Goal: Information Seeking & Learning: Learn about a topic

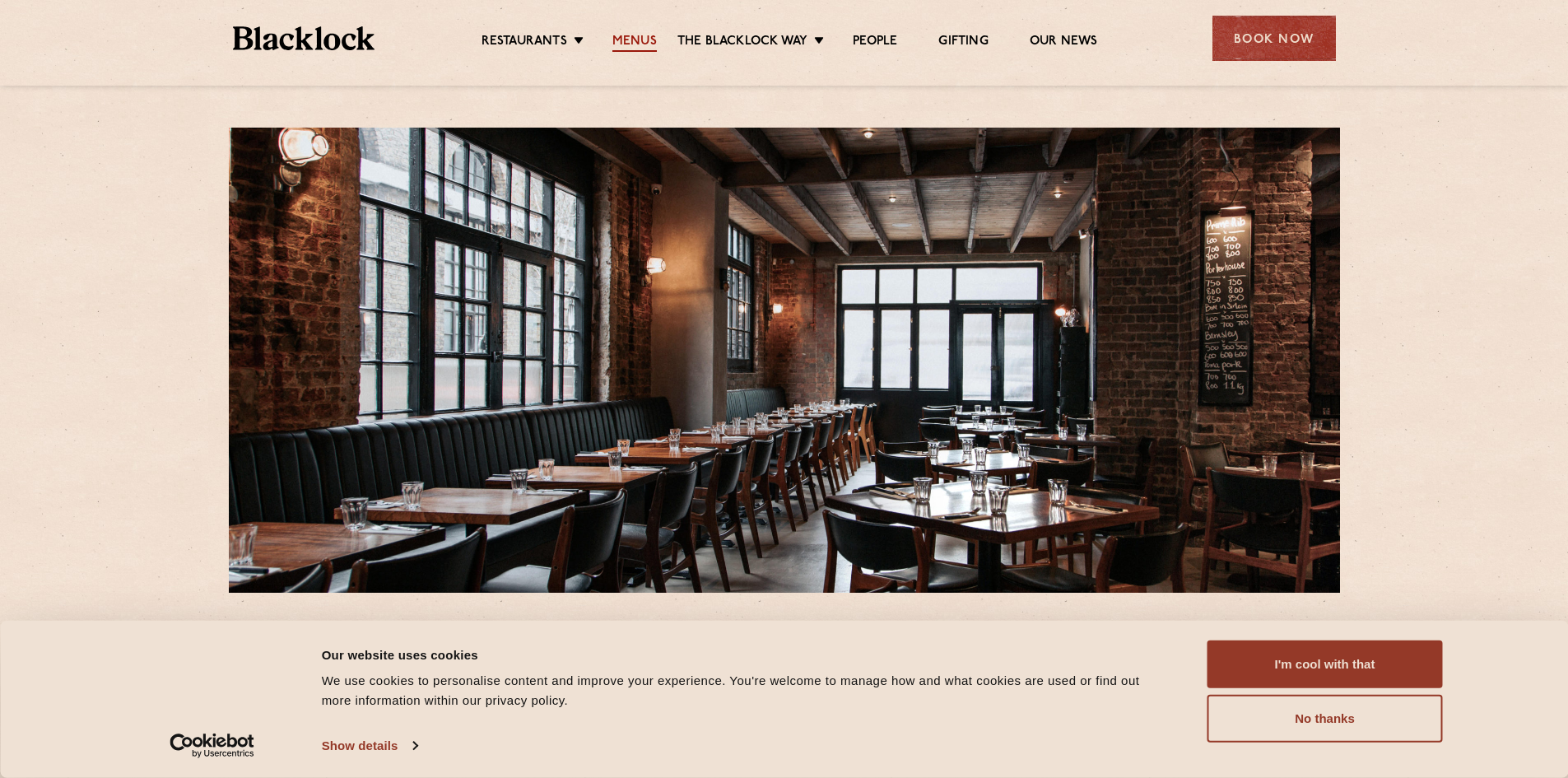
click at [648, 40] on link "Menus" at bounding box center [635, 42] width 45 height 18
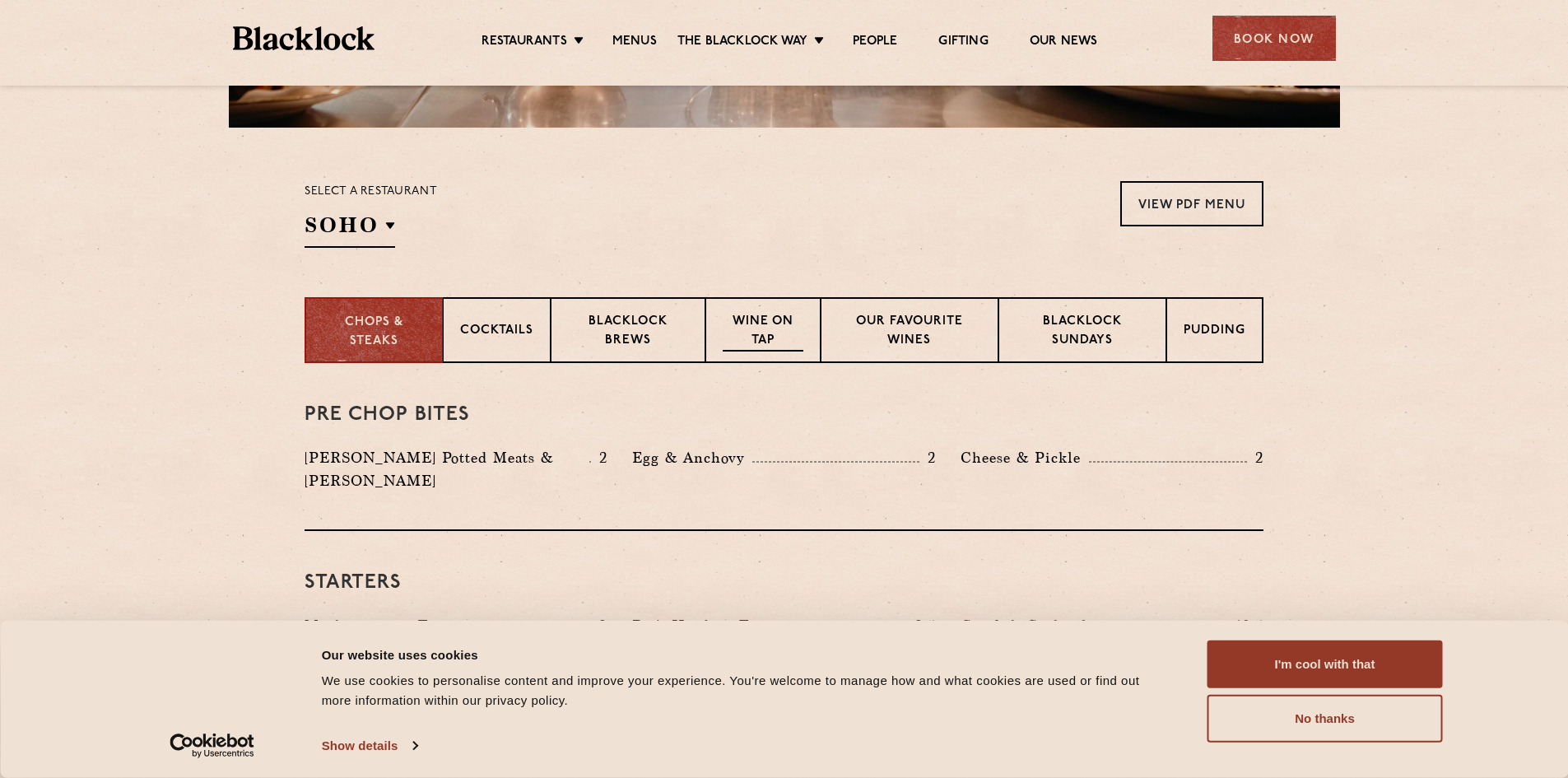
scroll to position [494, 0]
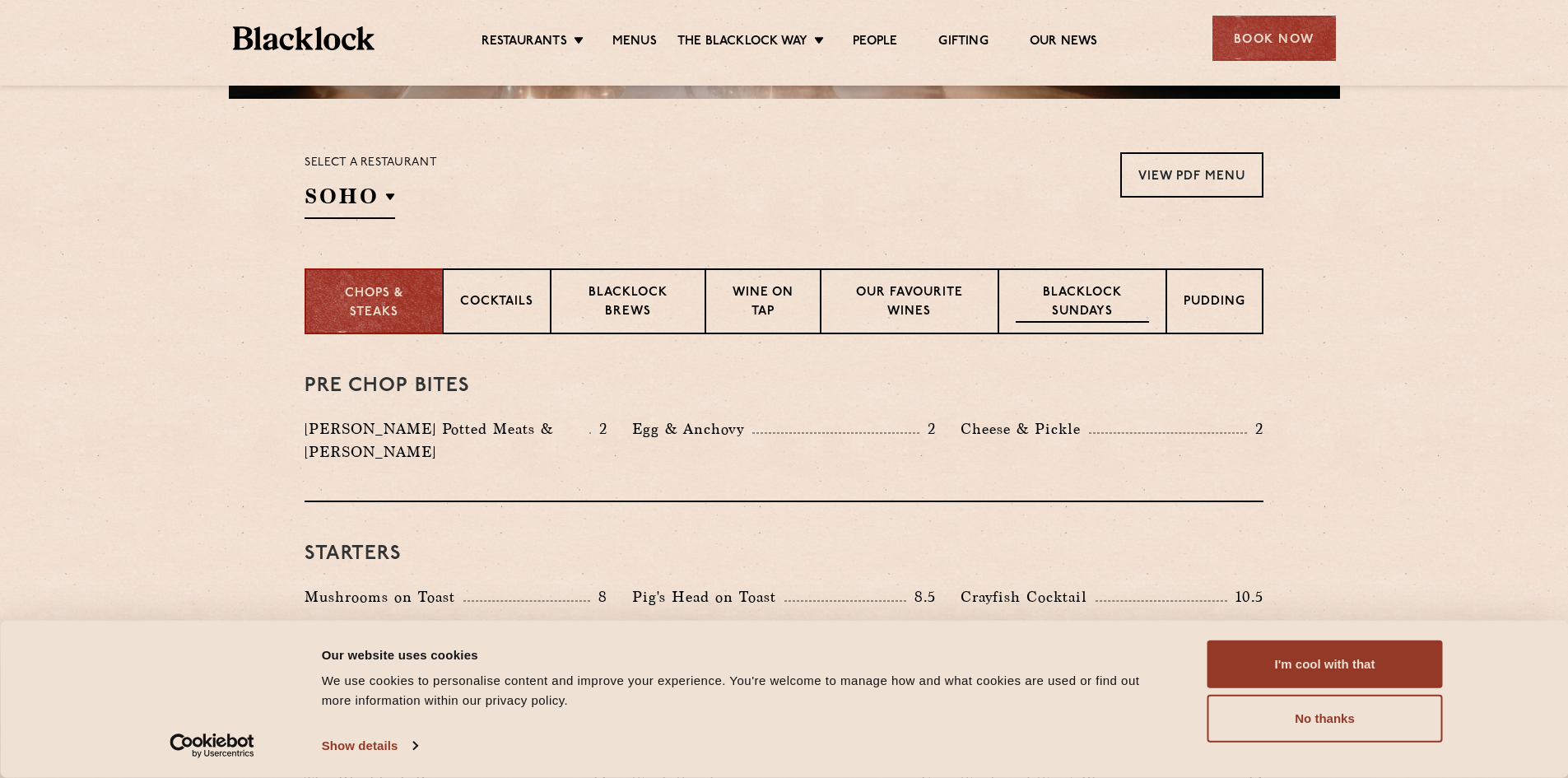
click at [1101, 309] on p "Blacklock Sundays" at bounding box center [1082, 304] width 133 height 39
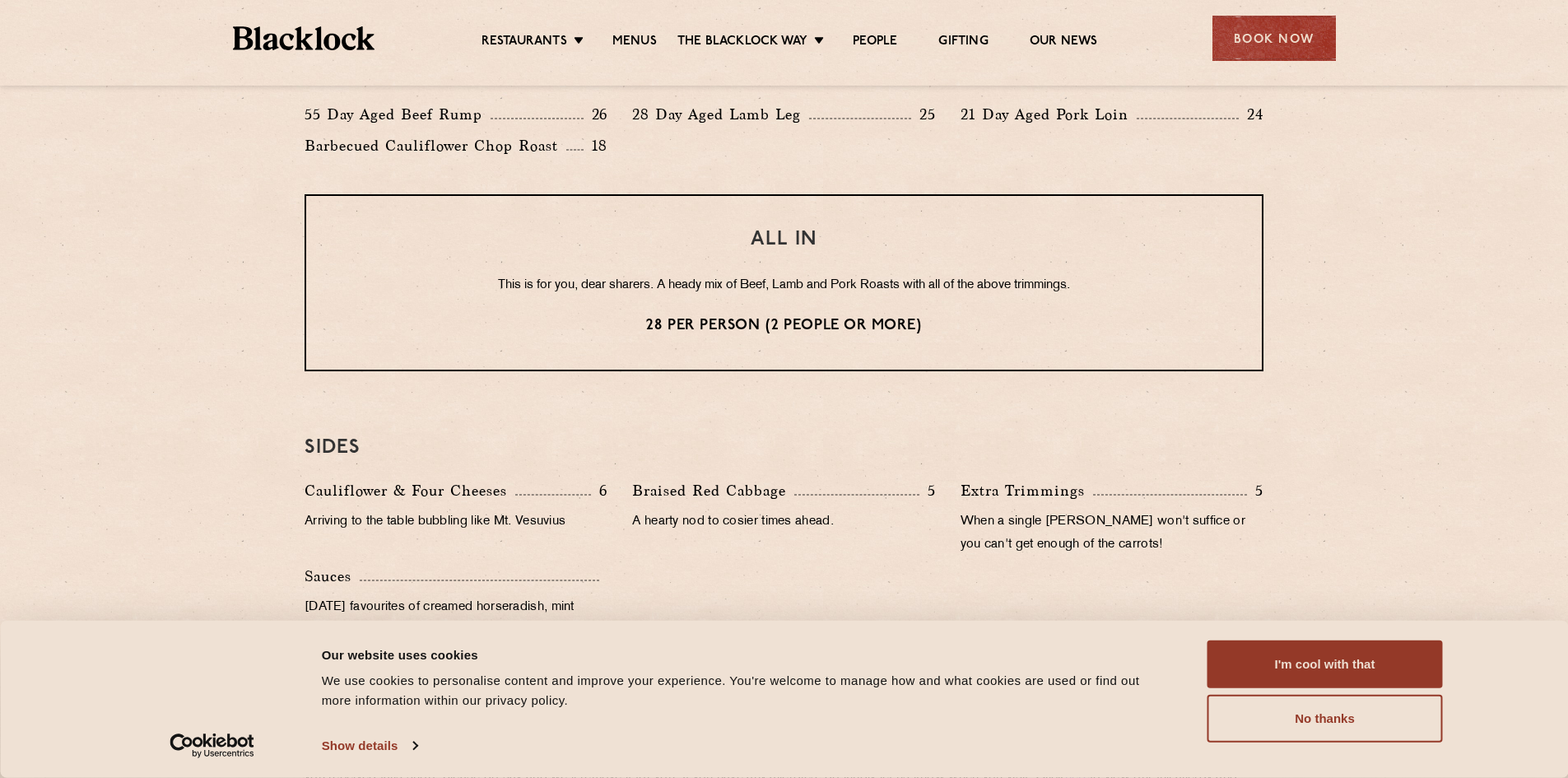
scroll to position [1482, 0]
